Goal: Transaction & Acquisition: Purchase product/service

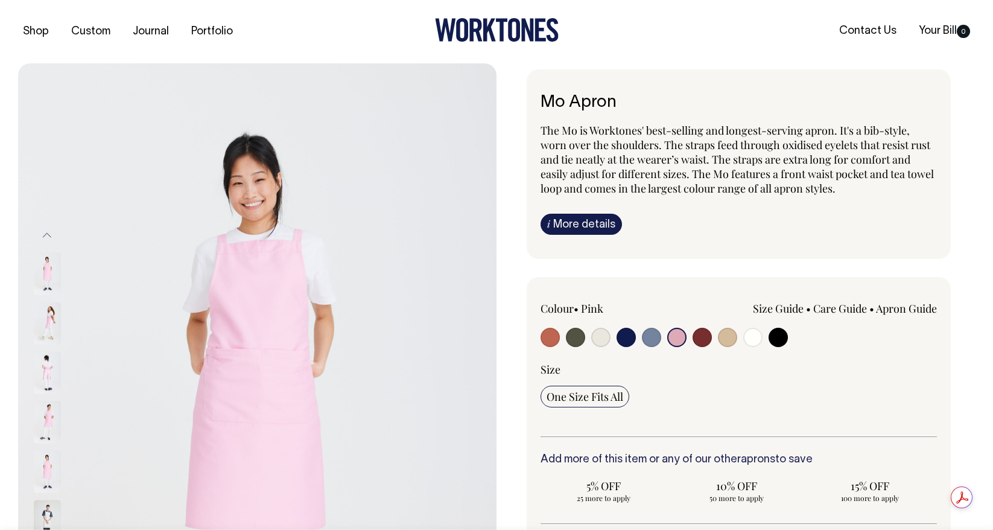
select select "Pink"
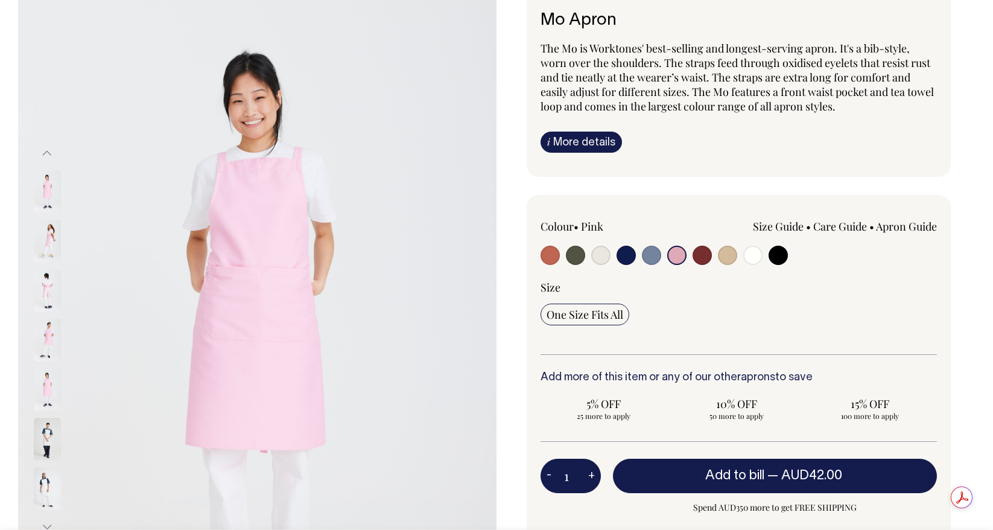
click at [674, 257] on input "radio" at bounding box center [676, 255] width 19 height 19
click at [590, 472] on button "+" at bounding box center [591, 476] width 19 height 24
type input "2"
click at [590, 472] on button "+" at bounding box center [591, 476] width 19 height 24
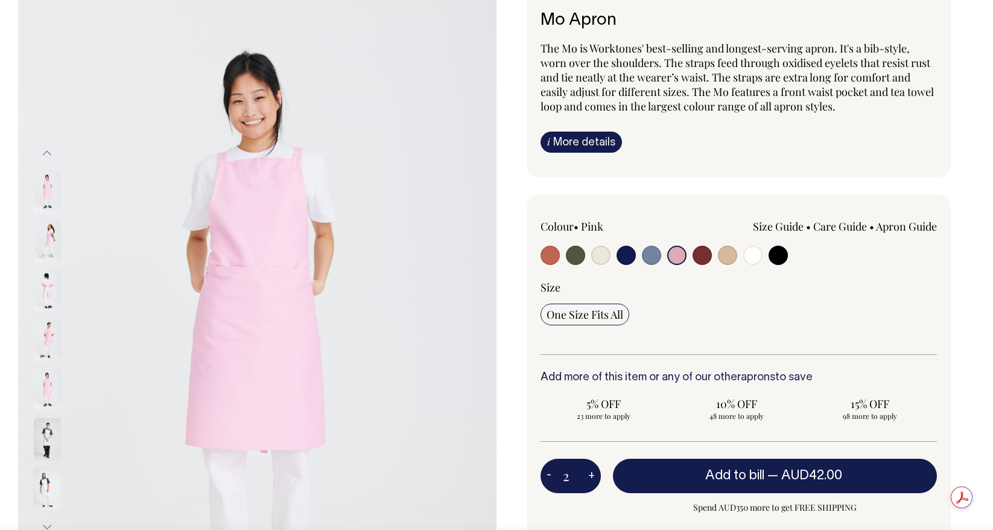
type input "3"
click at [590, 472] on button "+" at bounding box center [591, 476] width 19 height 24
type input "4"
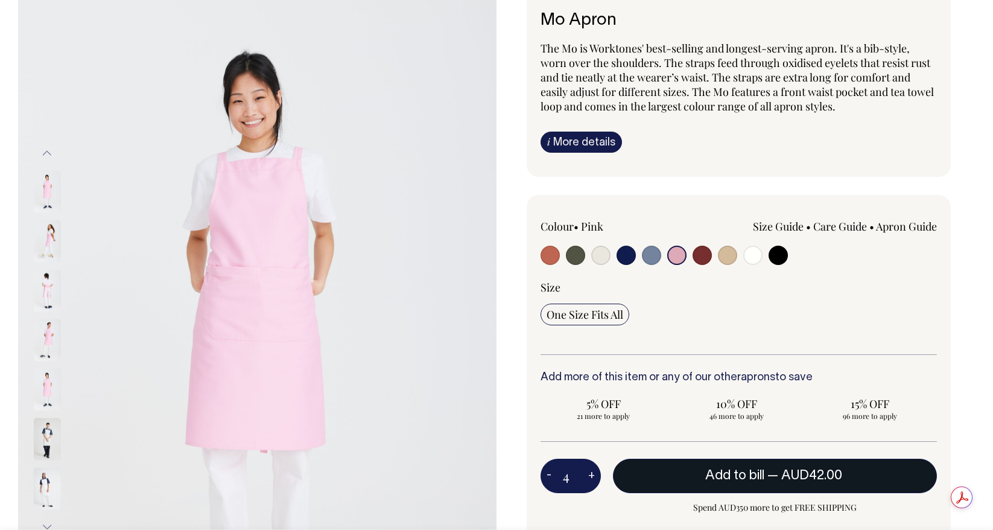
click at [720, 475] on span "Add to bill" at bounding box center [734, 475] width 59 height 12
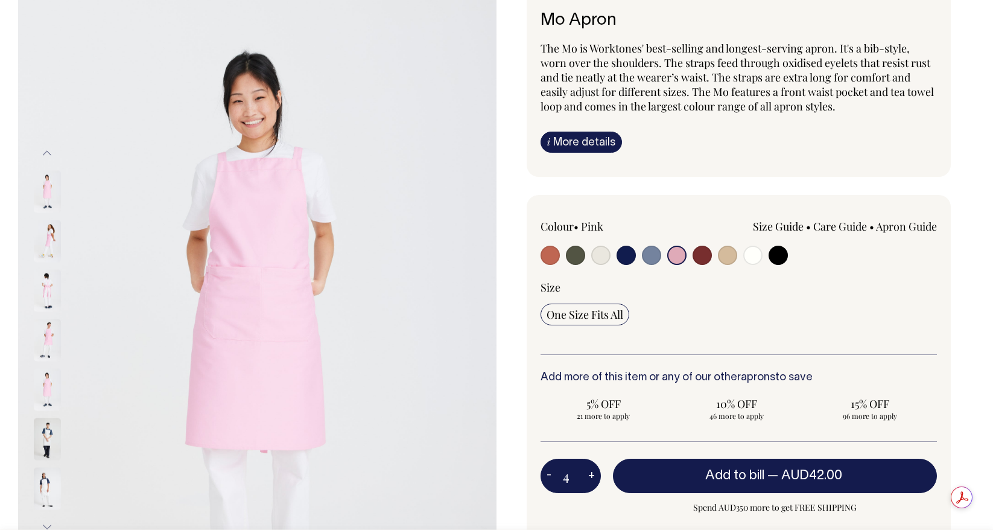
type input "1"
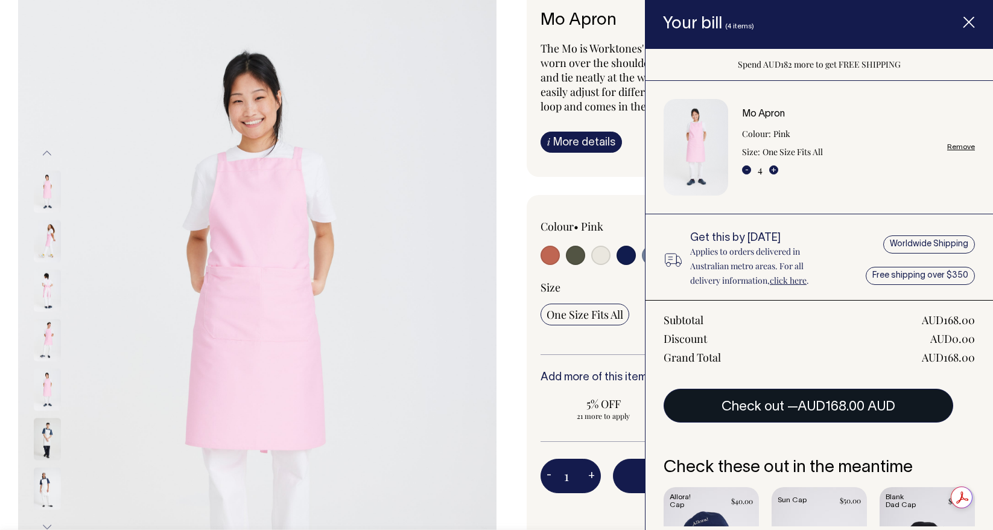
click at [815, 406] on span "AUD168.00 AUD" at bounding box center [847, 407] width 98 height 12
